Goal: Find specific page/section: Find specific page/section

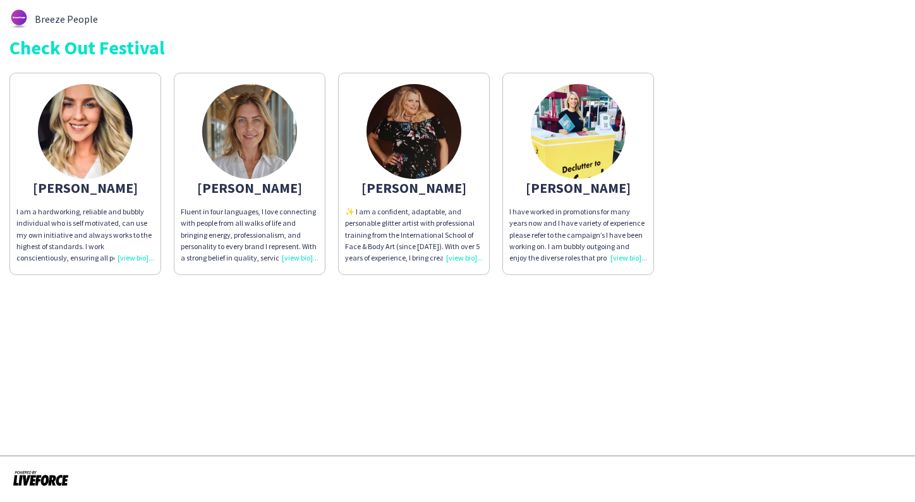
click at [420, 155] on img at bounding box center [413, 131] width 95 height 95
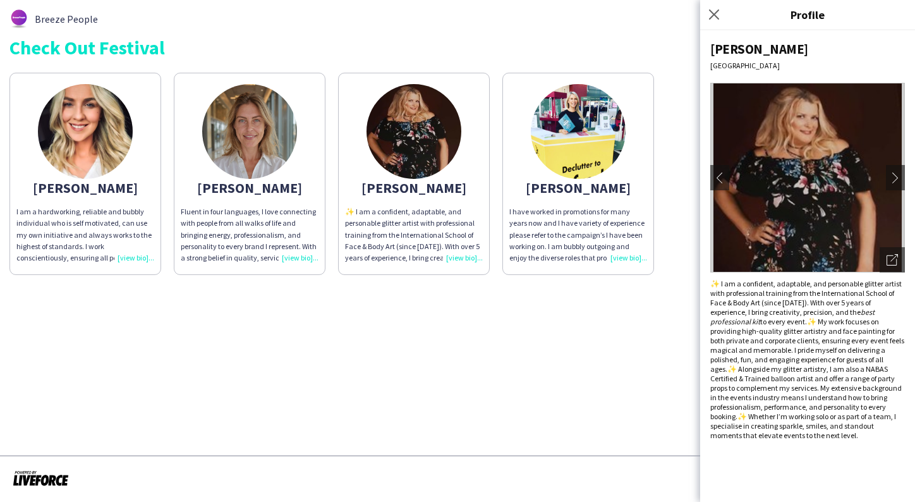
click at [593, 130] on img at bounding box center [578, 131] width 95 height 95
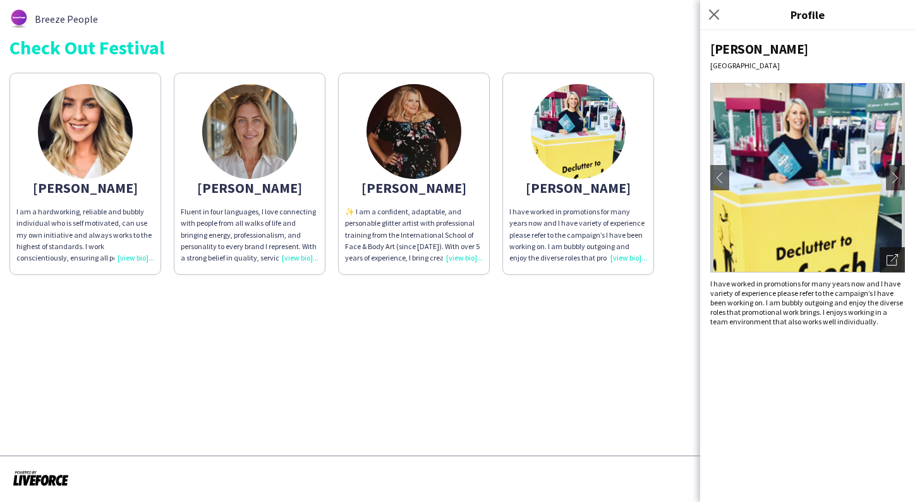
click at [892, 262] on icon "Open photos pop-in" at bounding box center [892, 259] width 11 height 11
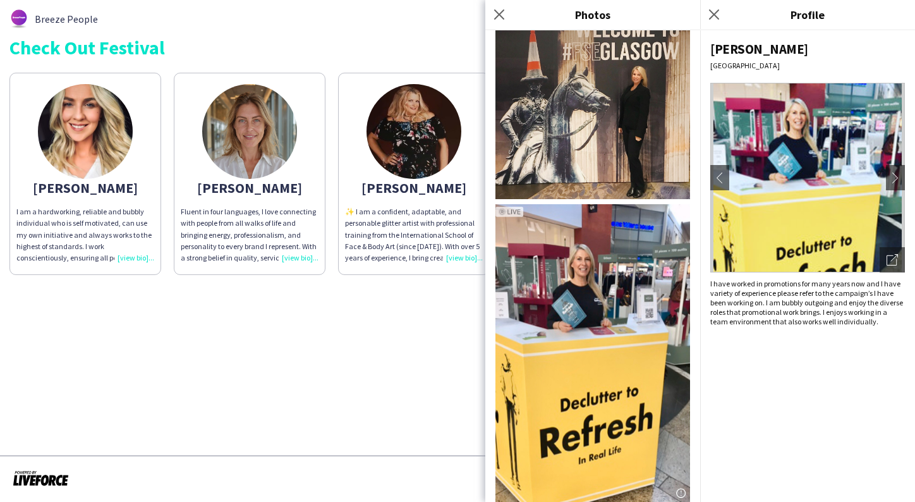
scroll to position [1222, 0]
click at [575, 312] on img at bounding box center [592, 352] width 195 height 297
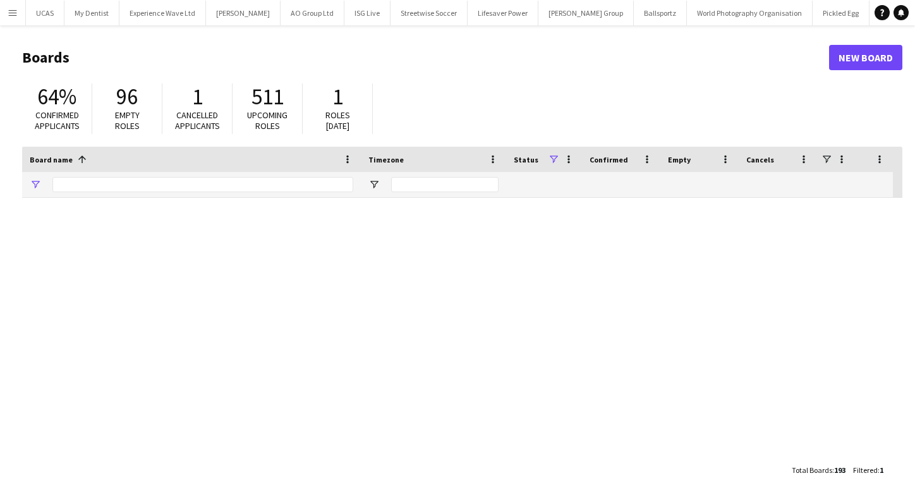
type input "******"
click at [11, 7] on button "Menu" at bounding box center [12, 12] width 25 height 25
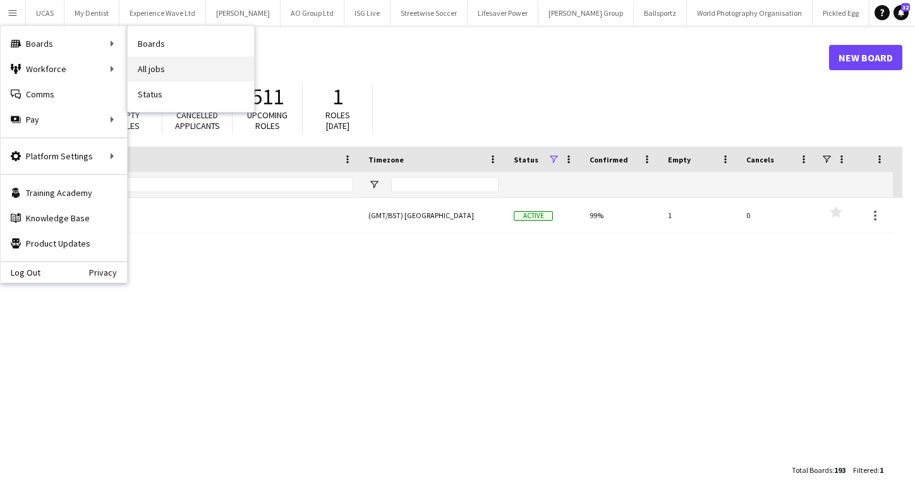
click at [145, 73] on link "All jobs" at bounding box center [191, 68] width 126 height 25
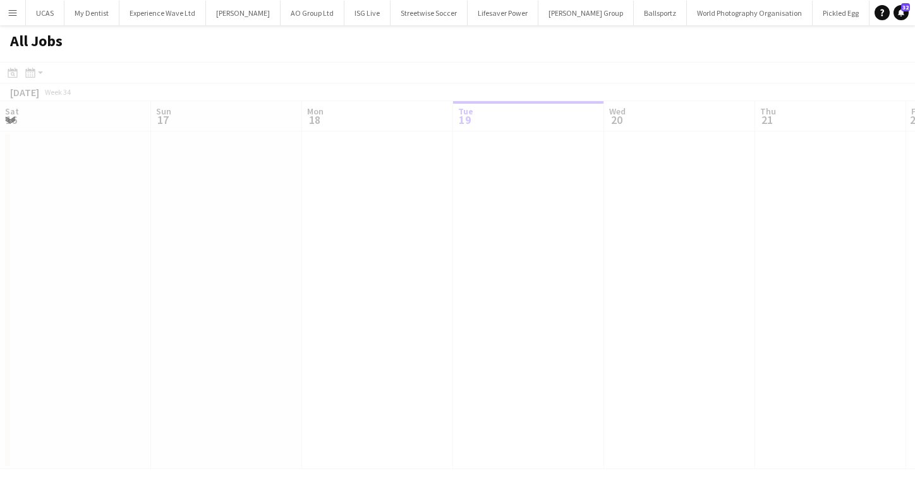
scroll to position [0, 302]
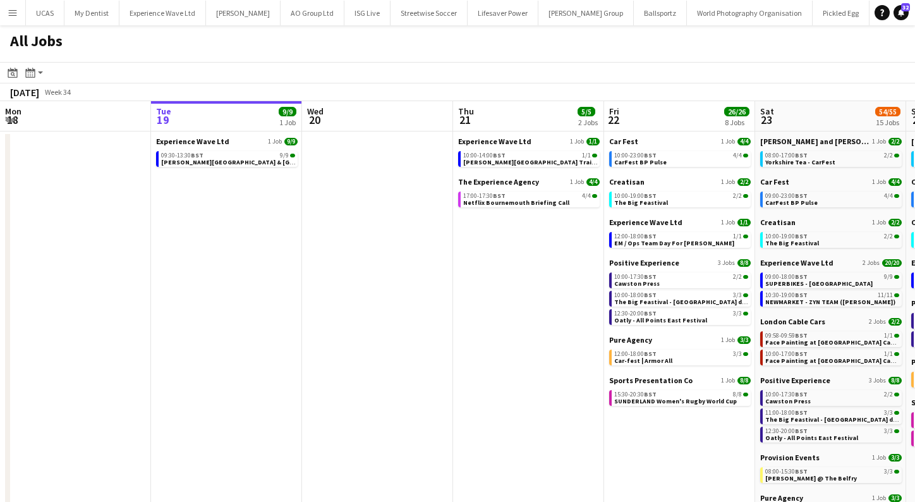
click at [15, 14] on app-icon "Menu" at bounding box center [13, 13] width 10 height 10
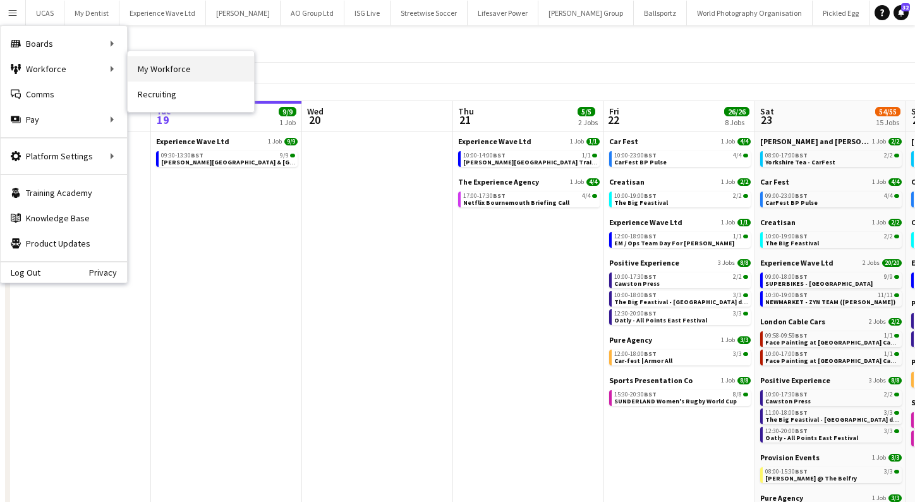
click at [156, 77] on link "My Workforce" at bounding box center [191, 68] width 126 height 25
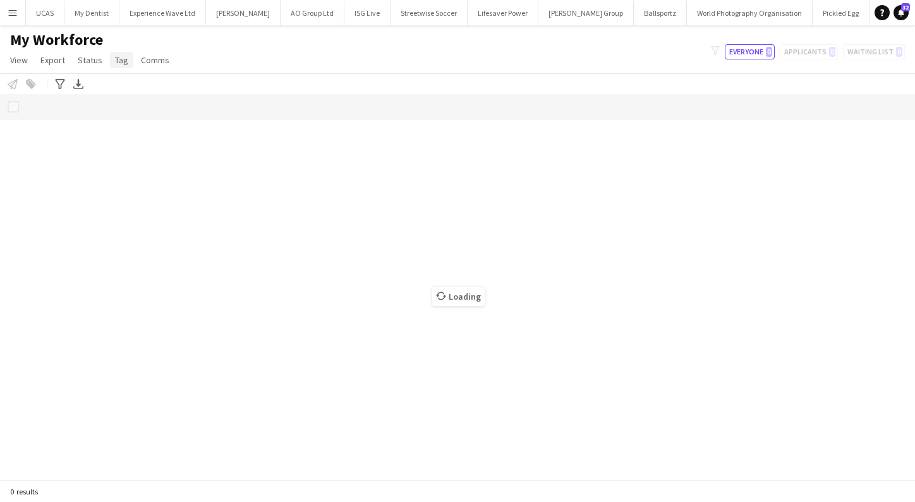
click at [125, 61] on span "Tag" at bounding box center [121, 59] width 13 height 11
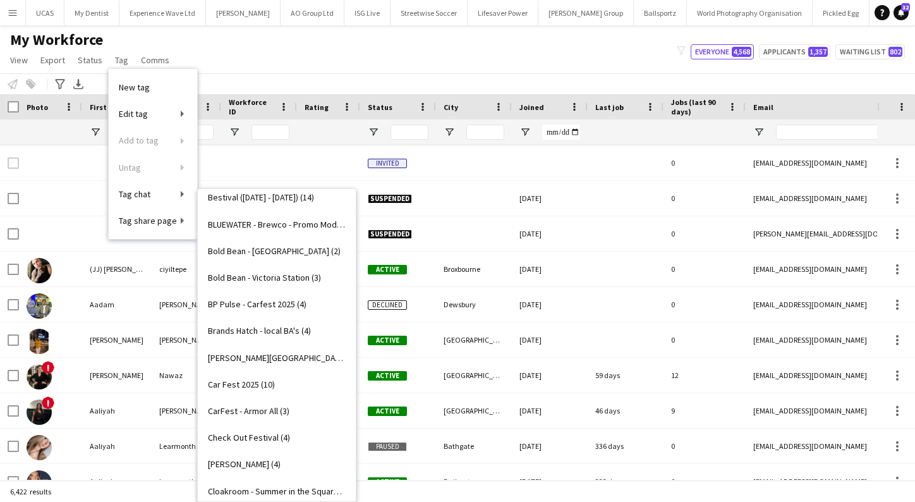
type input "******"
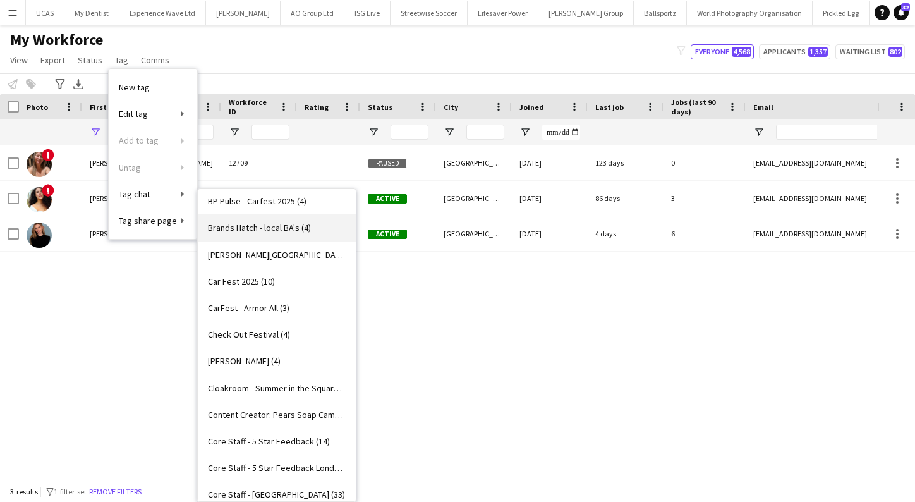
scroll to position [296, 0]
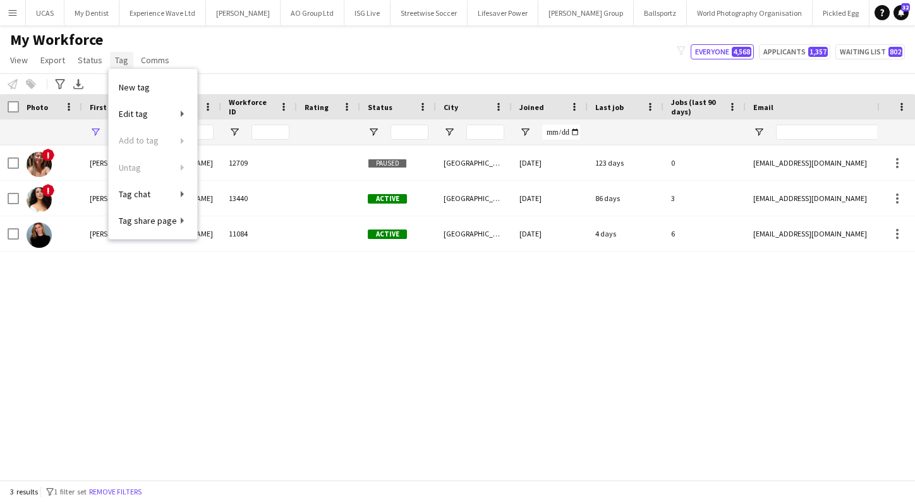
click at [118, 62] on span "Tag" at bounding box center [121, 59] width 13 height 11
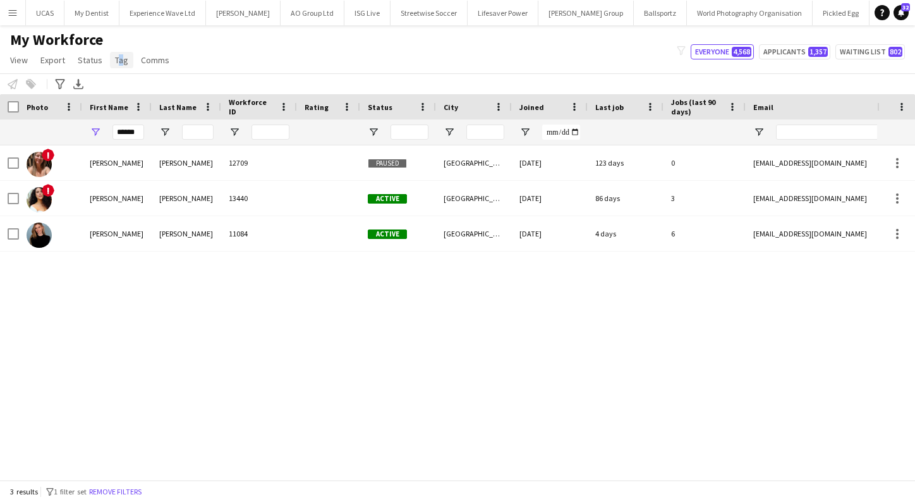
click at [115, 61] on span "Tag" at bounding box center [121, 59] width 13 height 11
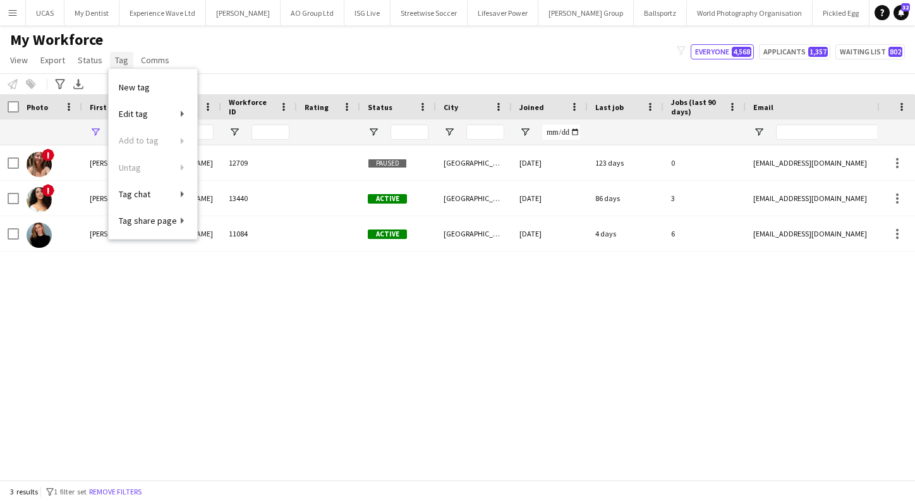
click at [123, 57] on span "Tag" at bounding box center [121, 59] width 13 height 11
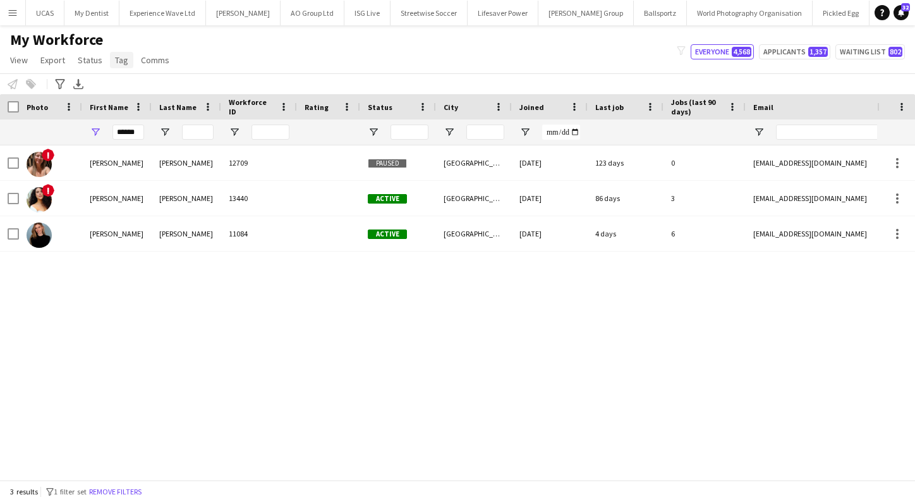
click at [123, 57] on span "Tag" at bounding box center [121, 59] width 13 height 11
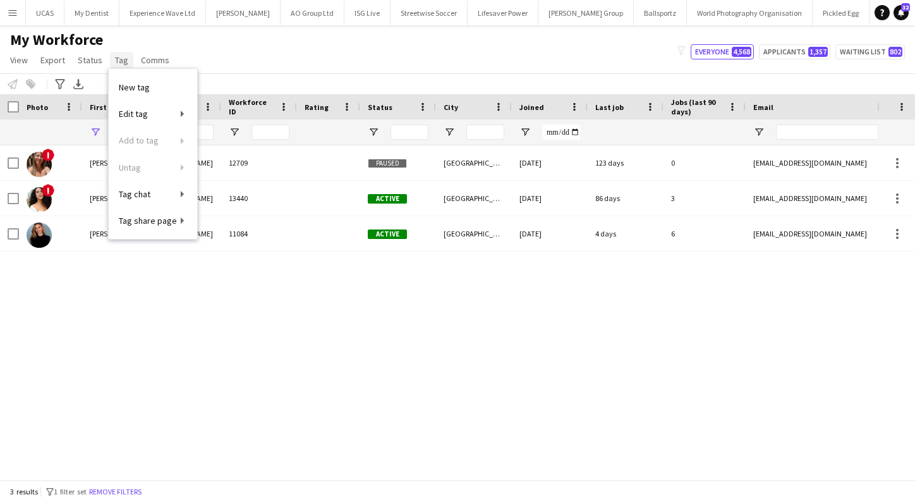
click at [128, 52] on link "Tag" at bounding box center [121, 60] width 23 height 16
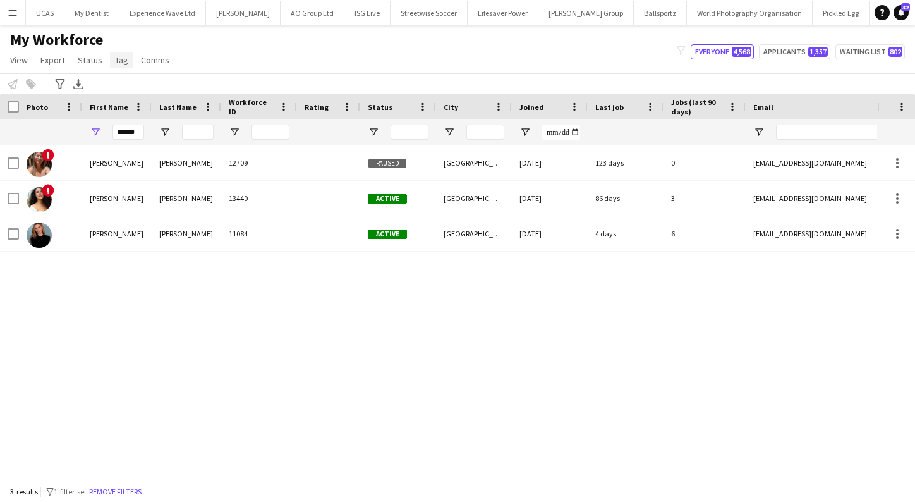
click at [125, 63] on span "Tag" at bounding box center [121, 59] width 13 height 11
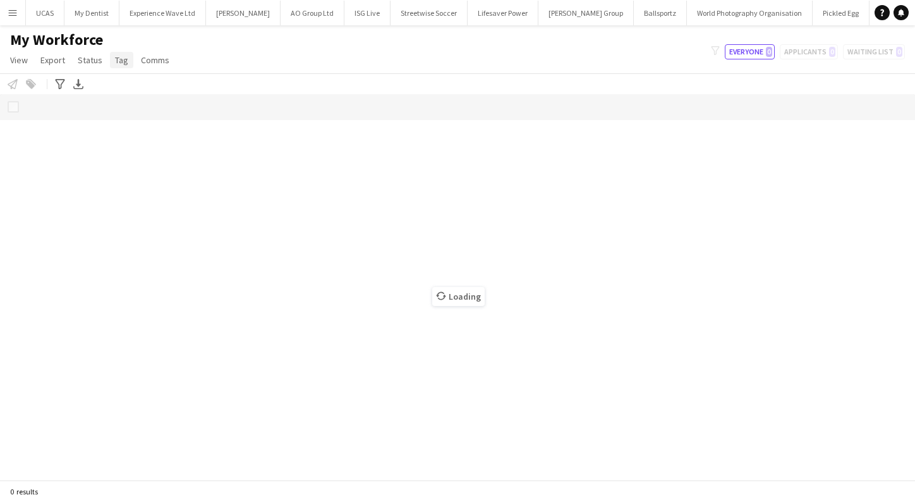
click at [111, 57] on link "Tag" at bounding box center [121, 60] width 23 height 16
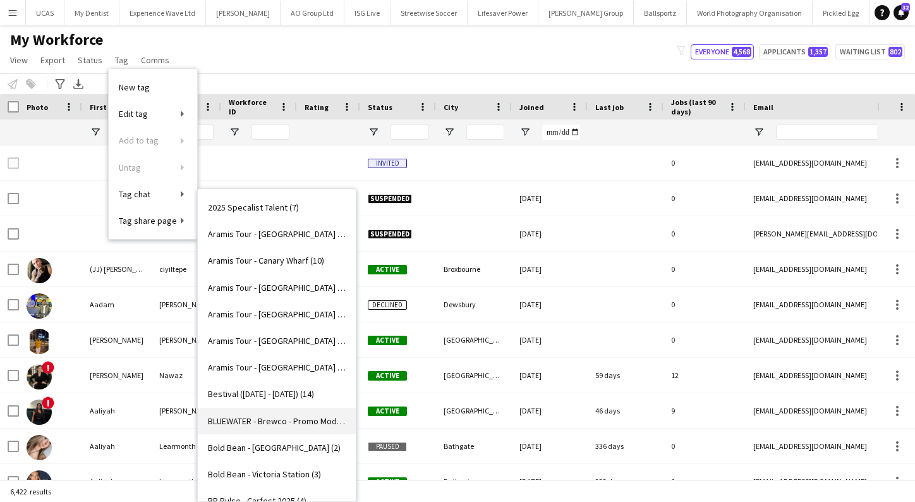
type input "******"
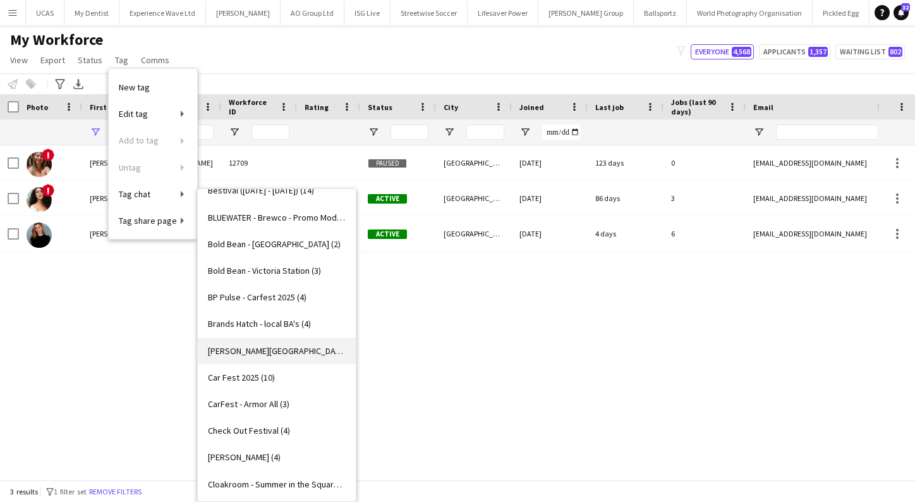
scroll to position [207, 0]
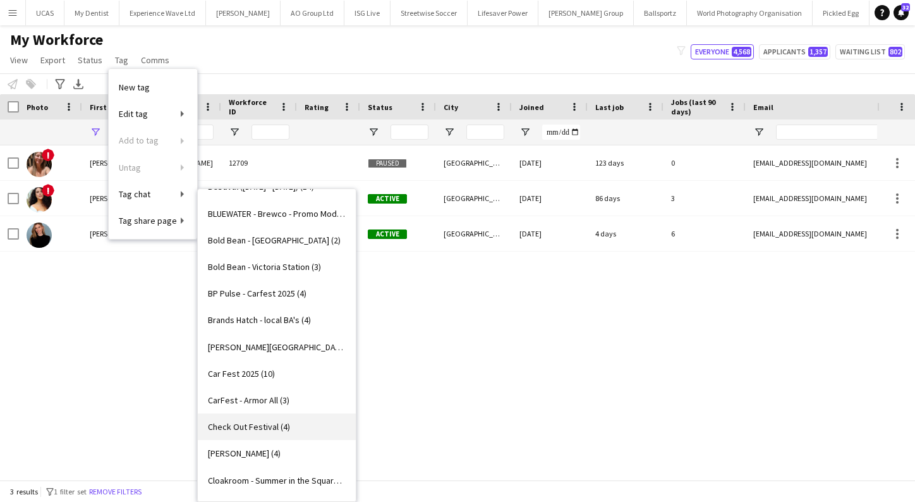
click at [263, 422] on span "Check Out Festival (4)" at bounding box center [249, 426] width 82 height 11
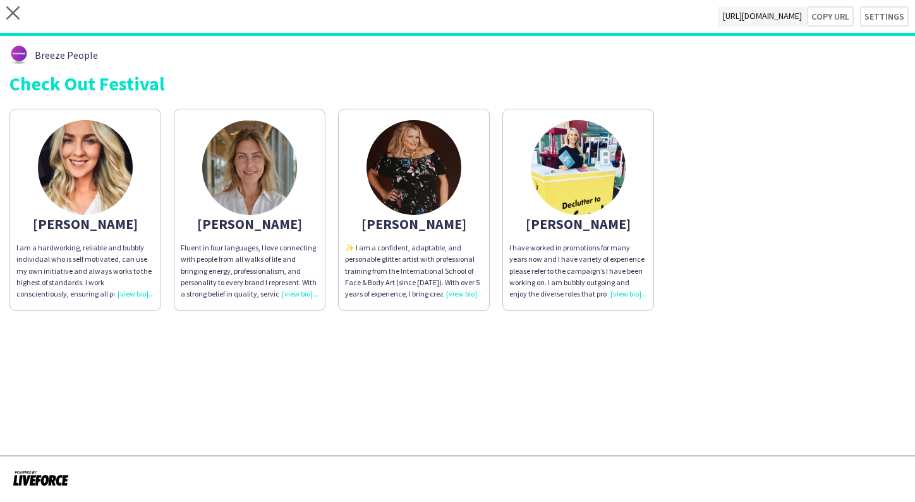
click at [588, 180] on img at bounding box center [578, 167] width 95 height 95
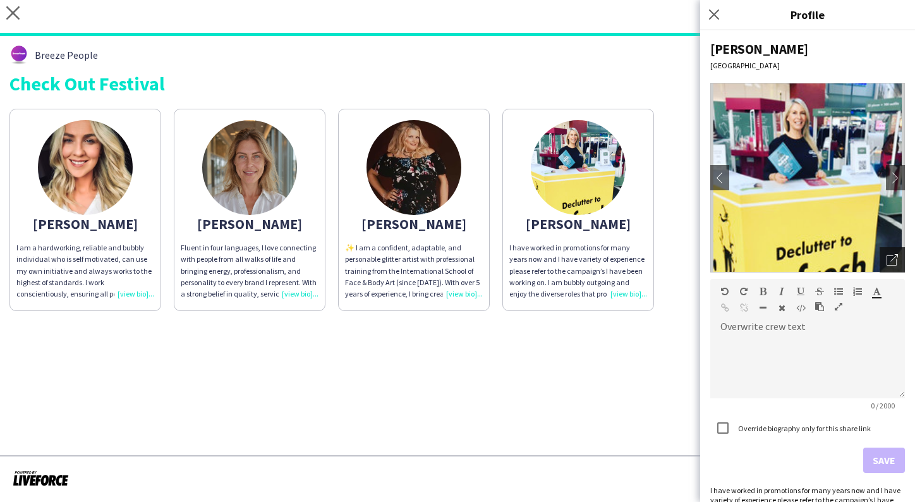
click at [899, 253] on div "Open photos pop-in" at bounding box center [892, 259] width 25 height 25
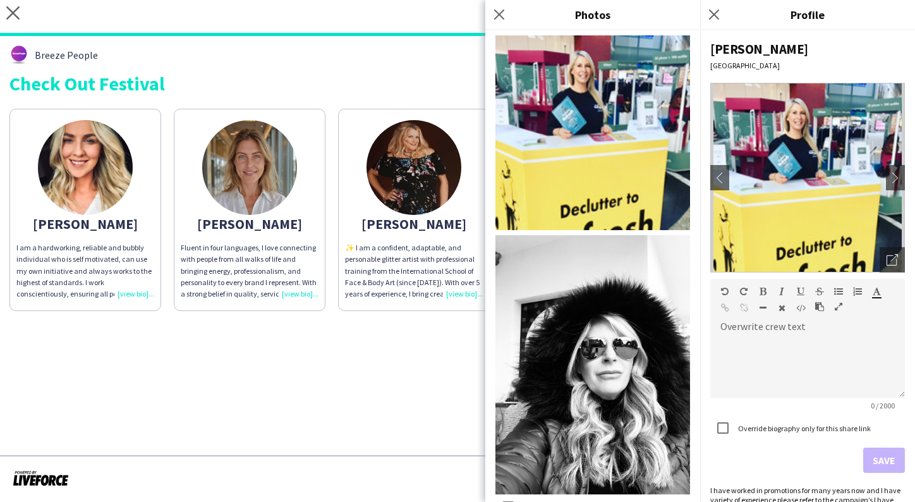
click at [641, 203] on img at bounding box center [592, 132] width 195 height 195
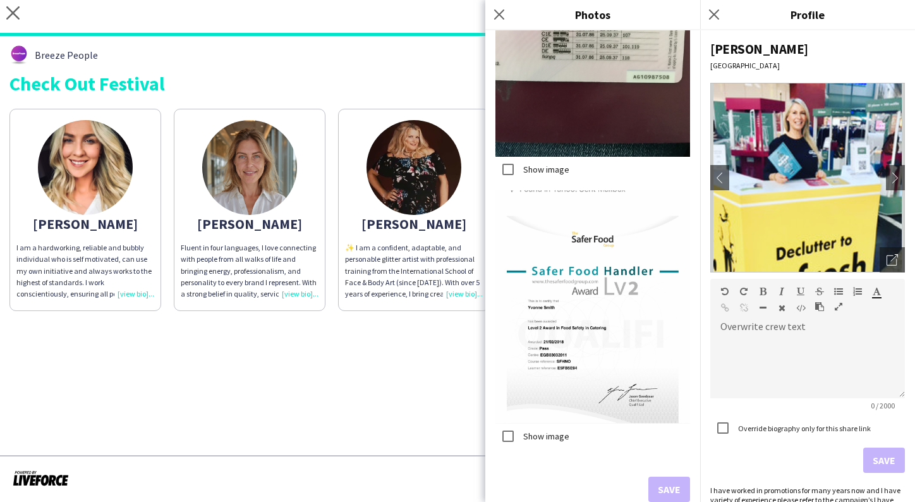
scroll to position [3560, 0]
click at [402, 366] on app-share-pages "close [URL][DOMAIN_NAME] Copy url Settings Breeze People Check Out Festival [PE…" at bounding box center [457, 251] width 915 height 502
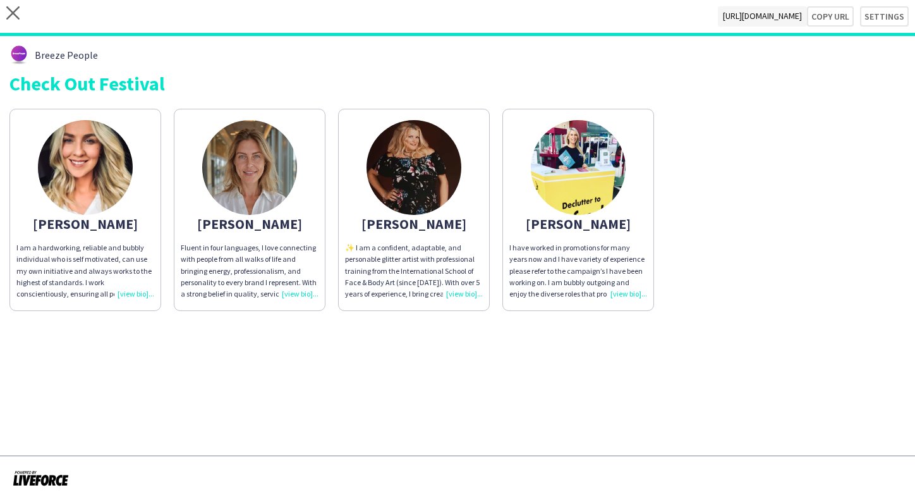
click at [420, 173] on img at bounding box center [413, 167] width 95 height 95
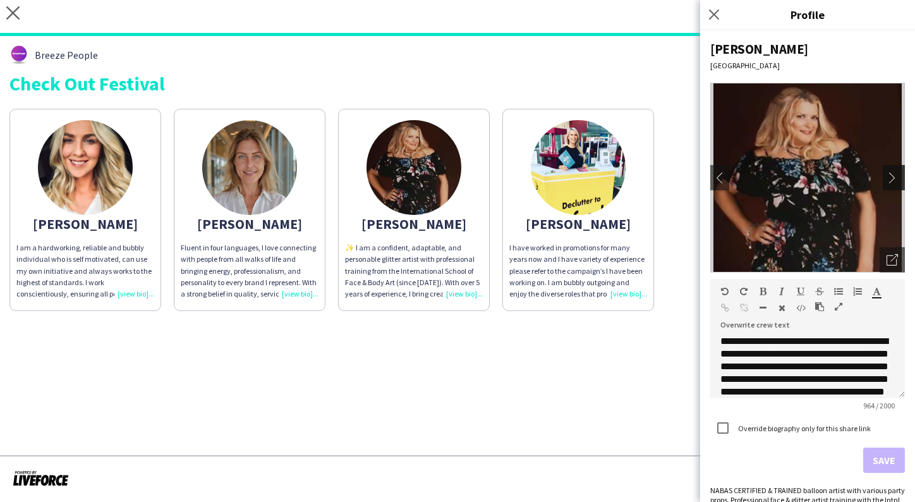
click at [894, 176] on app-icon "chevron-right" at bounding box center [896, 177] width 18 height 11
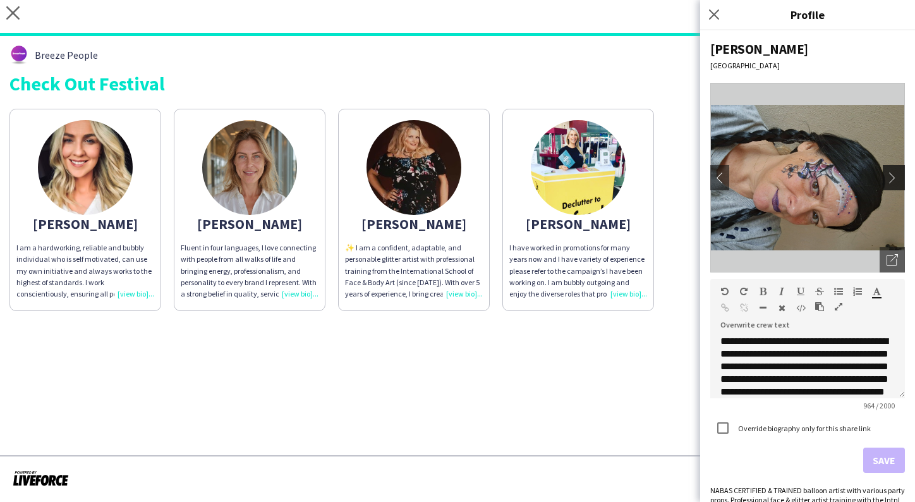
click at [893, 179] on app-icon "chevron-right" at bounding box center [896, 177] width 18 height 11
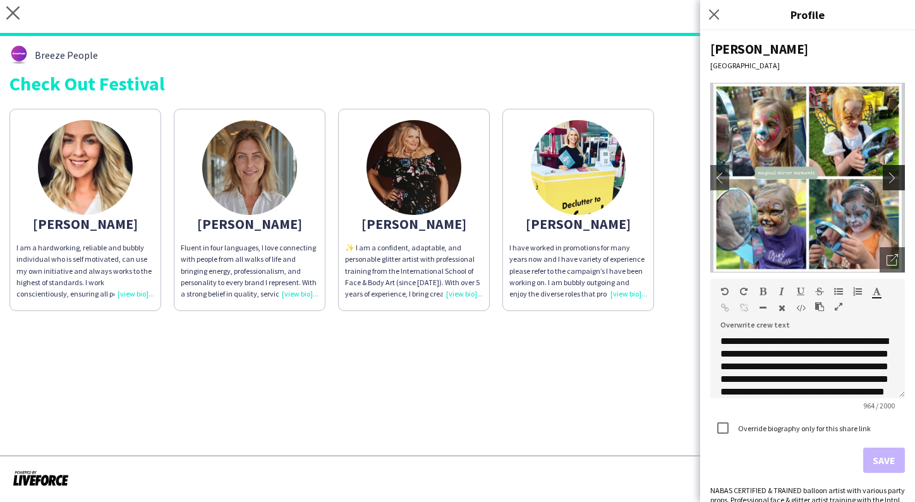
click at [893, 179] on app-icon "chevron-right" at bounding box center [896, 177] width 18 height 11
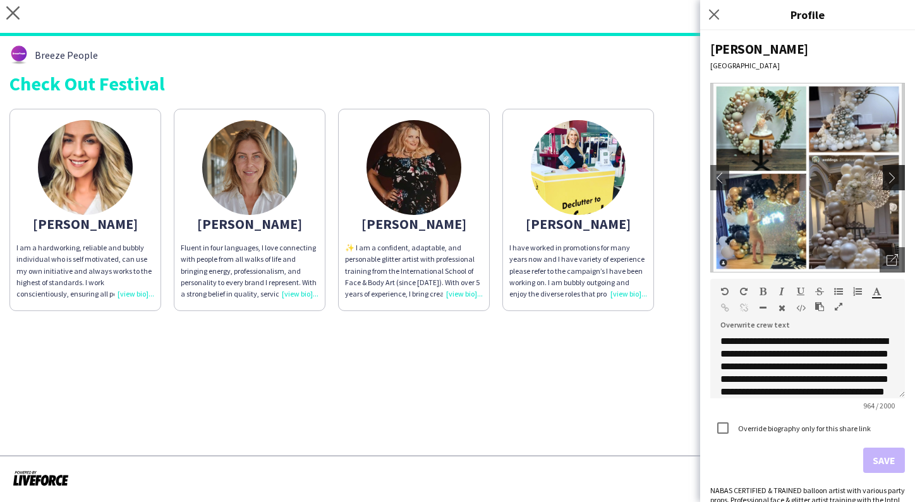
click at [893, 179] on app-icon "chevron-right" at bounding box center [896, 177] width 18 height 11
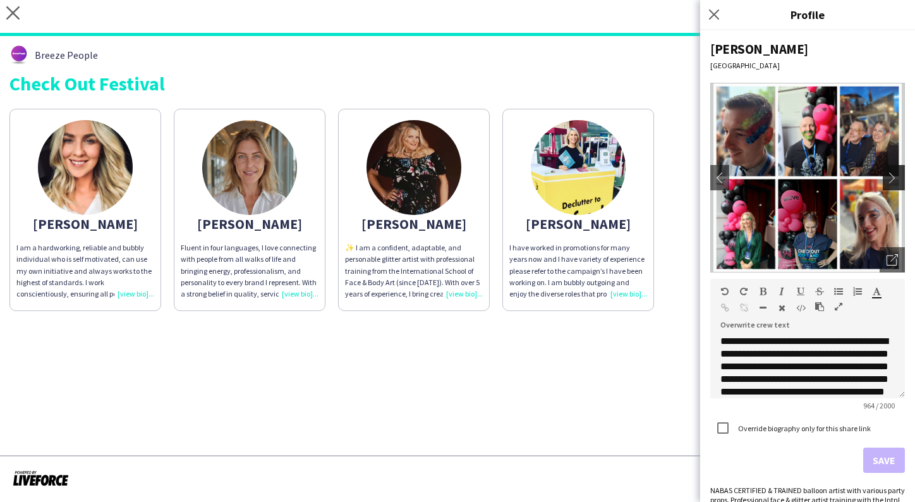
click at [893, 179] on app-icon "chevron-right" at bounding box center [896, 177] width 18 height 11
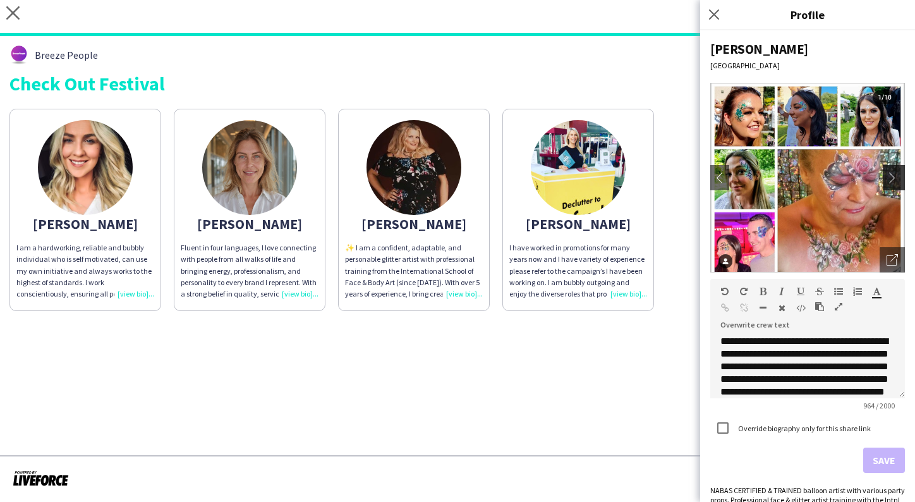
click at [893, 179] on app-icon "chevron-right" at bounding box center [896, 177] width 18 height 11
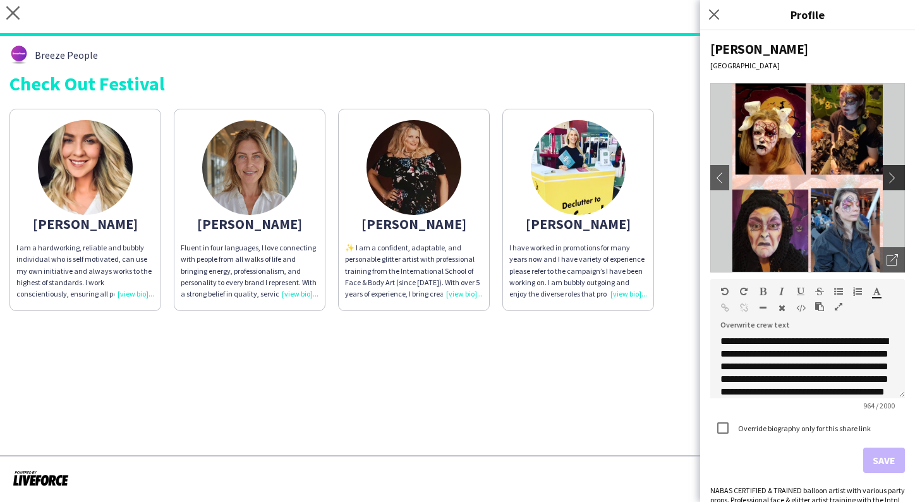
click at [892, 179] on app-icon "chevron-right" at bounding box center [896, 177] width 18 height 11
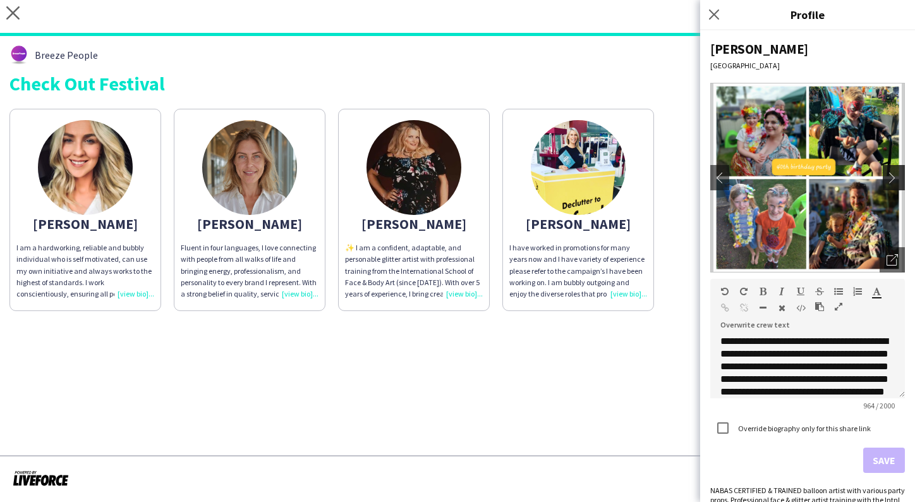
click at [892, 179] on app-icon "chevron-right" at bounding box center [896, 177] width 18 height 11
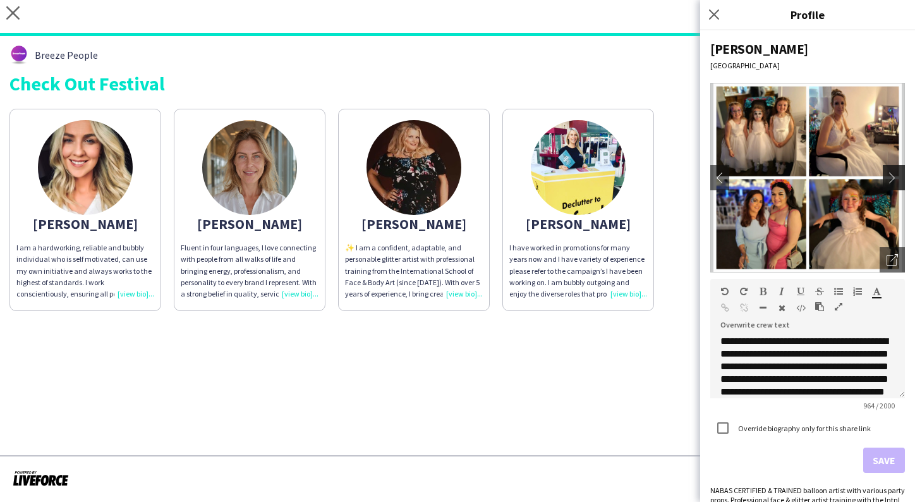
click at [892, 179] on app-icon "chevron-right" at bounding box center [896, 177] width 18 height 11
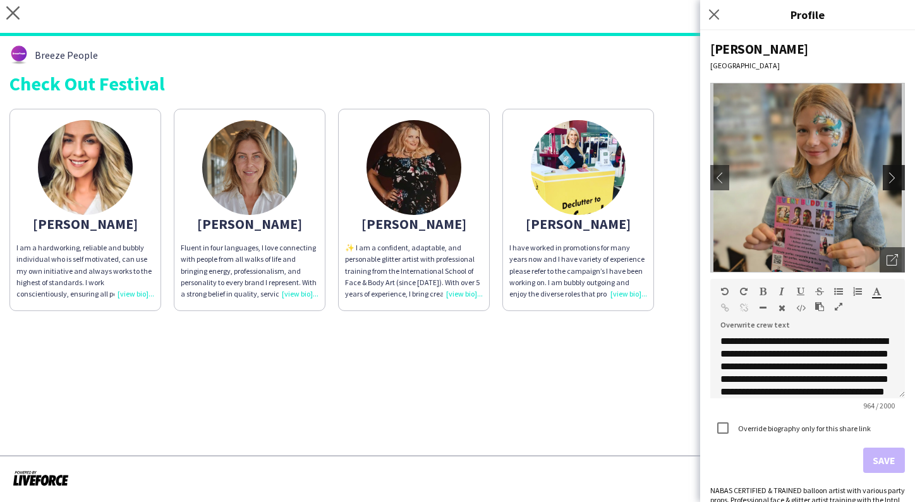
click at [892, 179] on app-icon "chevron-right" at bounding box center [896, 177] width 18 height 11
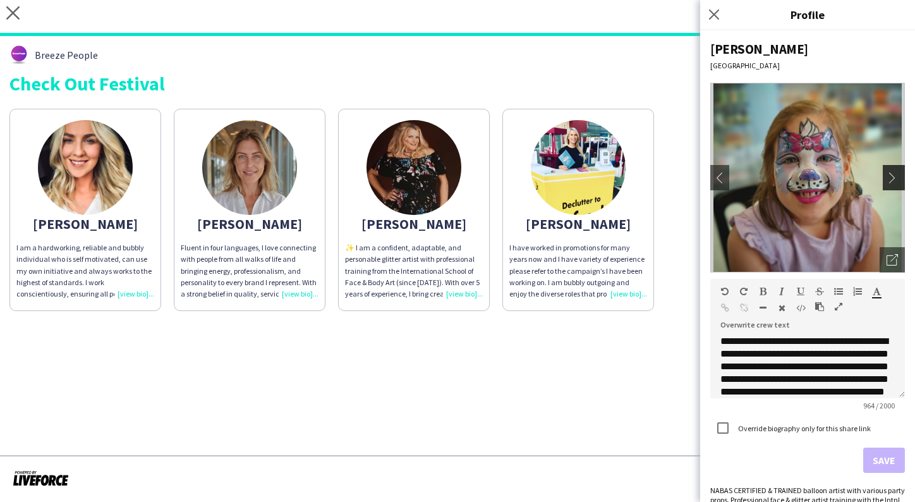
click at [892, 179] on app-icon "chevron-right" at bounding box center [896, 177] width 18 height 11
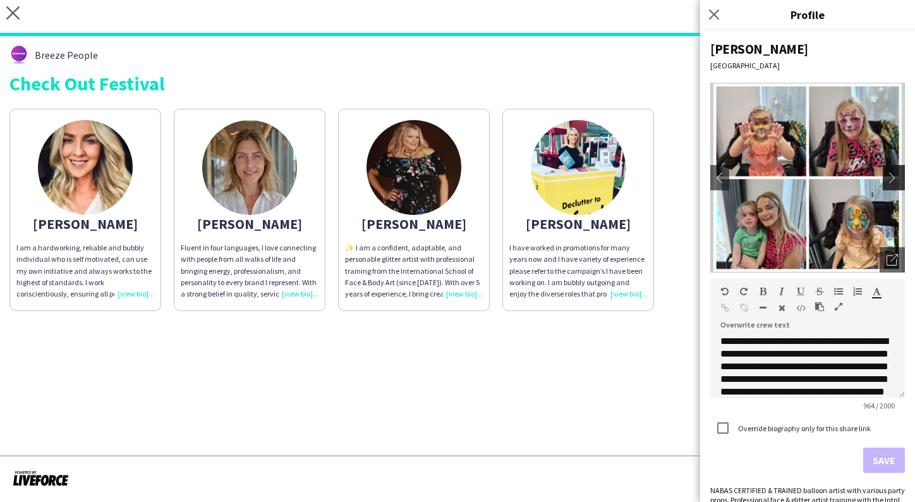
click at [892, 179] on app-icon "chevron-right" at bounding box center [896, 177] width 18 height 11
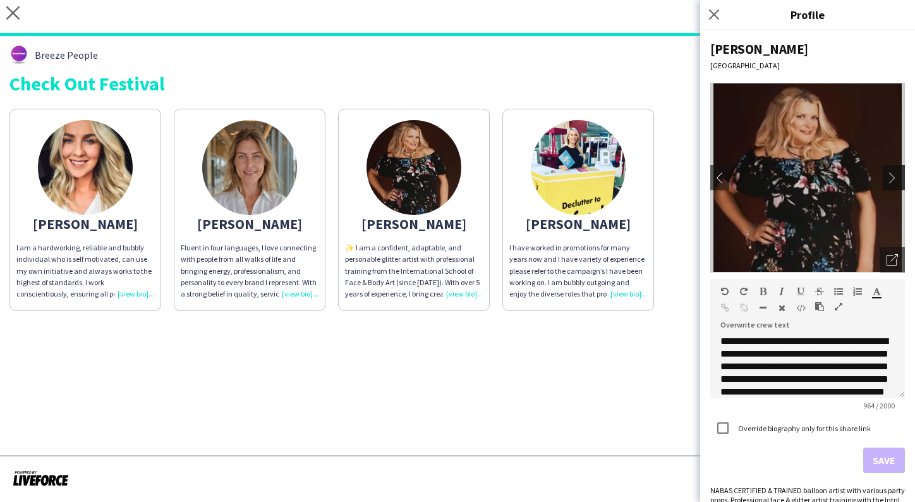
click at [892, 180] on app-icon "chevron-right" at bounding box center [896, 177] width 18 height 11
